Goal: Transaction & Acquisition: Purchase product/service

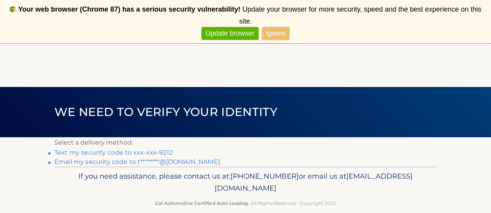
click at [278, 32] on link "Ignore" at bounding box center [275, 33] width 27 height 13
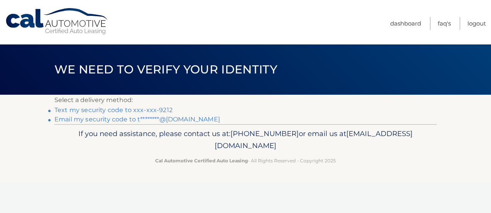
click at [163, 110] on link "Text my security code to xxx-xxx-9212" at bounding box center [113, 109] width 118 height 7
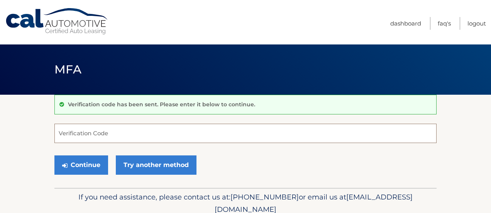
click at [146, 129] on input "Verification Code" at bounding box center [245, 133] width 382 height 19
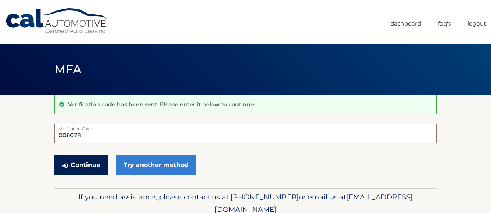
type input "006078"
click at [88, 164] on button "Continue" at bounding box center [81, 164] width 54 height 19
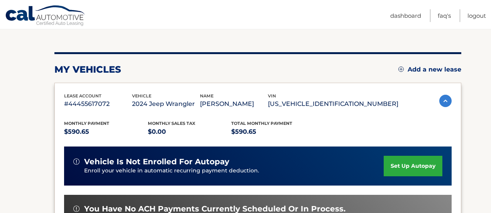
scroll to position [93, 0]
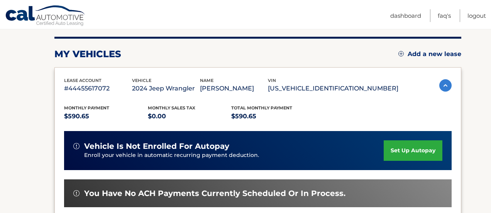
click at [472, 87] on section "my vehicles Add a new lease lease account #44455617072 vehicle 2024 Jeep Wrangl…" at bounding box center [245, 159] width 491 height 315
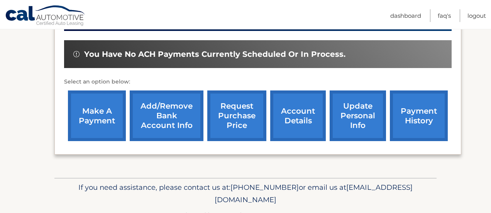
scroll to position [247, 0]
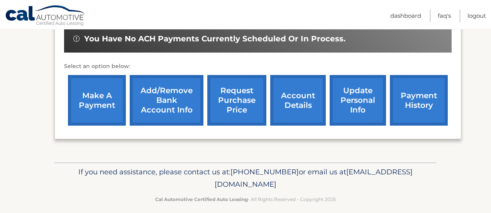
click at [103, 111] on link "make a payment" at bounding box center [97, 100] width 58 height 51
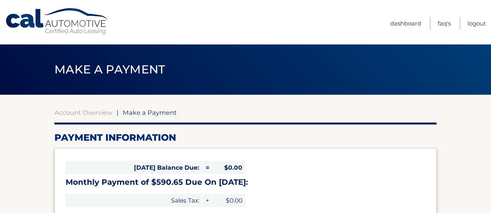
select select "NmJlZTE5MzktOTA1My00NmE1LTlmMmMtZjM5NjE2N2NkMjgw"
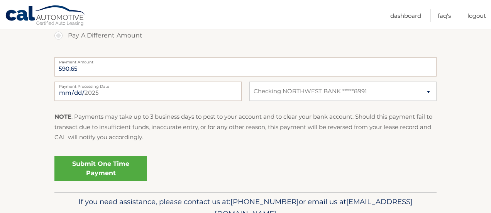
scroll to position [309, 0]
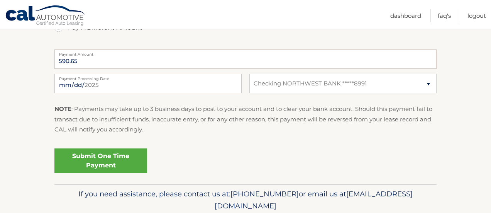
click at [110, 158] on link "Submit One Time Payment" at bounding box center [100, 160] width 93 height 25
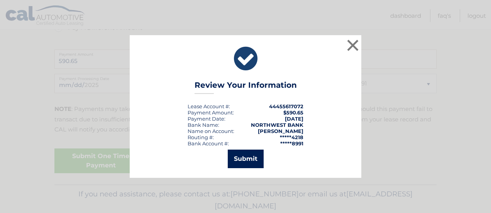
click at [242, 158] on button "Submit" at bounding box center [246, 158] width 36 height 19
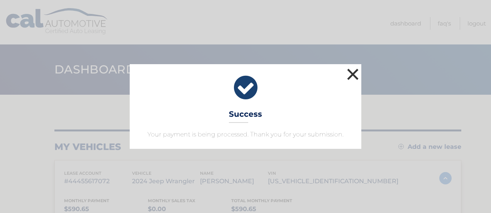
click at [350, 73] on button "×" at bounding box center [352, 73] width 15 height 15
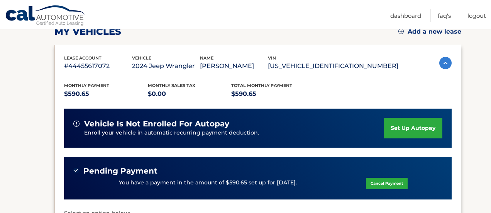
scroll to position [77, 0]
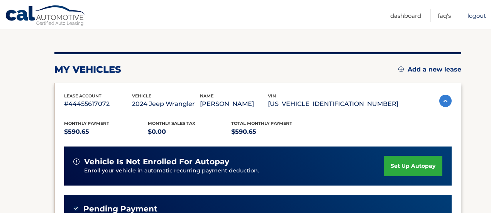
click at [471, 15] on link "Logout" at bounding box center [477, 15] width 19 height 13
